Goal: Transaction & Acquisition: Purchase product/service

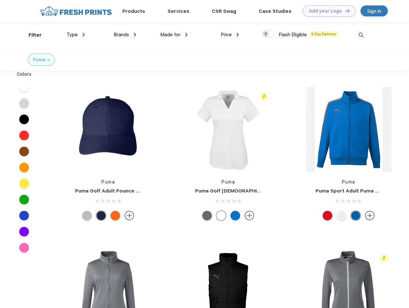
click at [326, 11] on link "Add your Logo Design Tool" at bounding box center [328, 10] width 53 height 11
click at [0, 0] on div "Design Tool" at bounding box center [0, 0] width 0 height 0
click at [344, 11] on link "Add your Logo Design Tool" at bounding box center [328, 10] width 53 height 11
click at [31, 35] on div "Filter" at bounding box center [35, 34] width 13 height 7
click at [76, 35] on span "Type" at bounding box center [71, 35] width 11 height 6
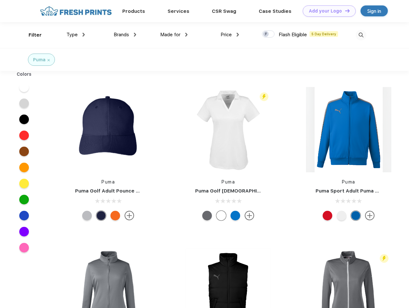
click at [125, 35] on span "Brands" at bounding box center [121, 35] width 15 height 6
click at [174, 35] on span "Made for" at bounding box center [170, 35] width 20 height 6
click at [230, 35] on span "Price" at bounding box center [225, 35] width 11 height 6
click at [268, 34] on div at bounding box center [268, 33] width 13 height 7
click at [266, 34] on input "checkbox" at bounding box center [264, 32] width 4 height 4
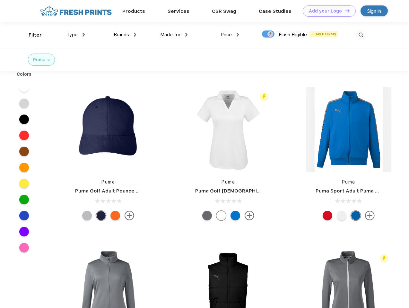
click at [360, 35] on img at bounding box center [360, 35] width 11 height 11
